Goal: Check status: Check status

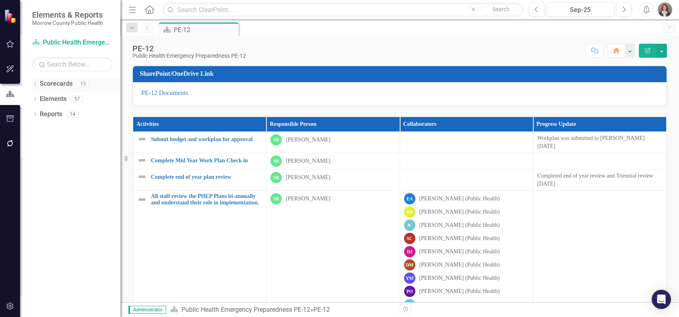
click at [80, 83] on div "13" at bounding box center [83, 84] width 13 height 7
click at [8, 41] on button "button" at bounding box center [10, 44] width 18 height 17
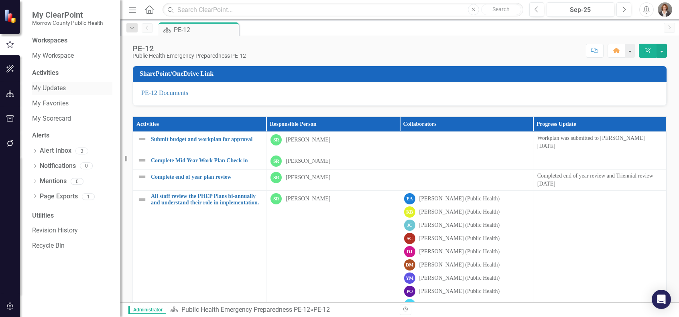
click at [51, 91] on link "My Updates" at bounding box center [72, 88] width 80 height 9
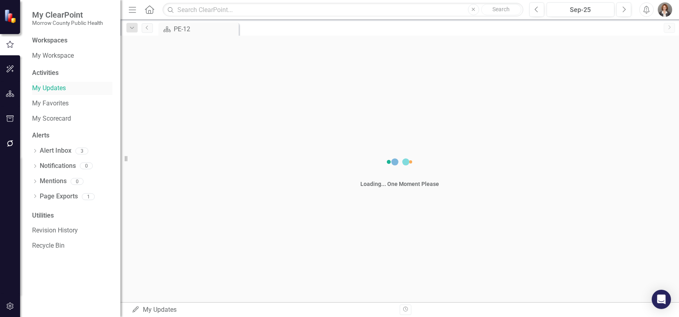
click at [51, 91] on link "My Updates" at bounding box center [72, 88] width 80 height 9
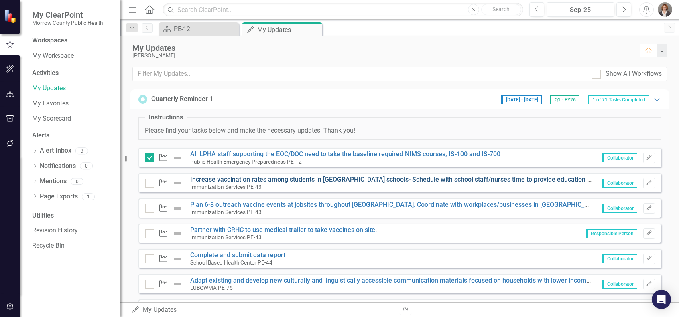
click at [246, 181] on link "Increase vaccination rates among students in [GEOGRAPHIC_DATA] schools- Schedul…" at bounding box center [521, 180] width 662 height 8
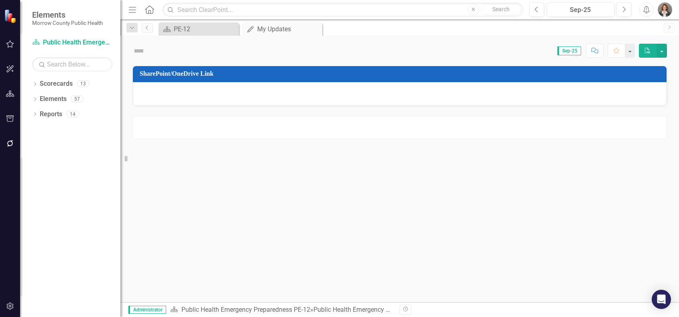
click at [246, 180] on div "SharePoint/OneDrive Link" at bounding box center [399, 184] width 559 height 237
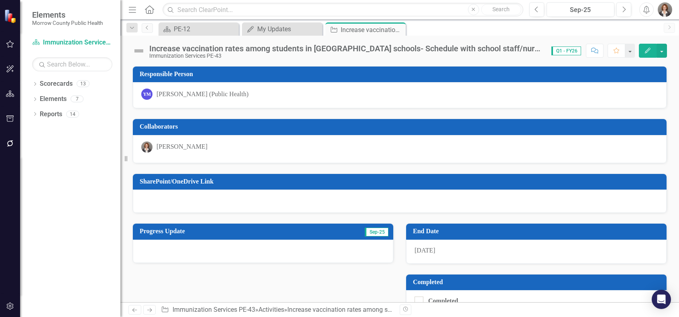
scroll to position [70, 0]
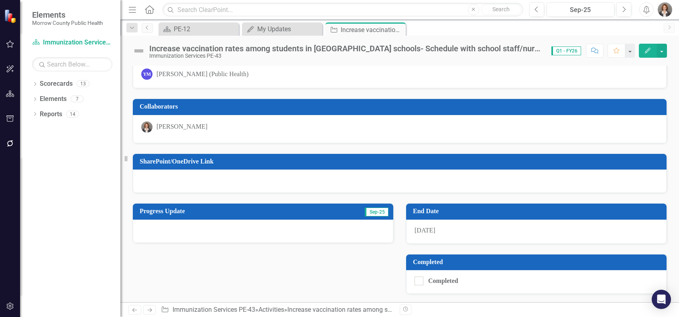
click at [156, 226] on div at bounding box center [263, 231] width 260 height 23
click at [217, 49] on div "Increase vaccination rates among students in [GEOGRAPHIC_DATA] schools- Schedul…" at bounding box center [346, 48] width 394 height 9
